Goal: Task Accomplishment & Management: Manage account settings

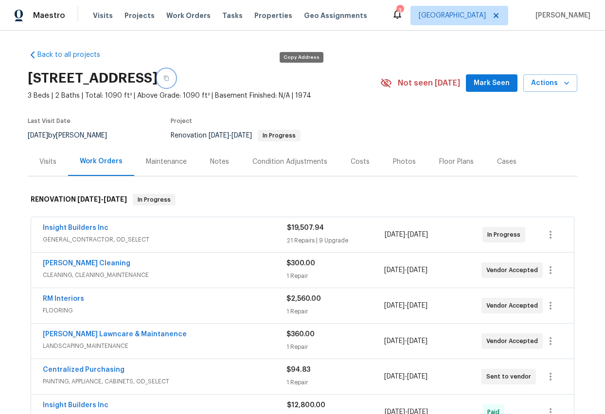
click at [169, 77] on icon "button" at bounding box center [166, 78] width 6 height 6
